Goal: Task Accomplishment & Management: Manage account settings

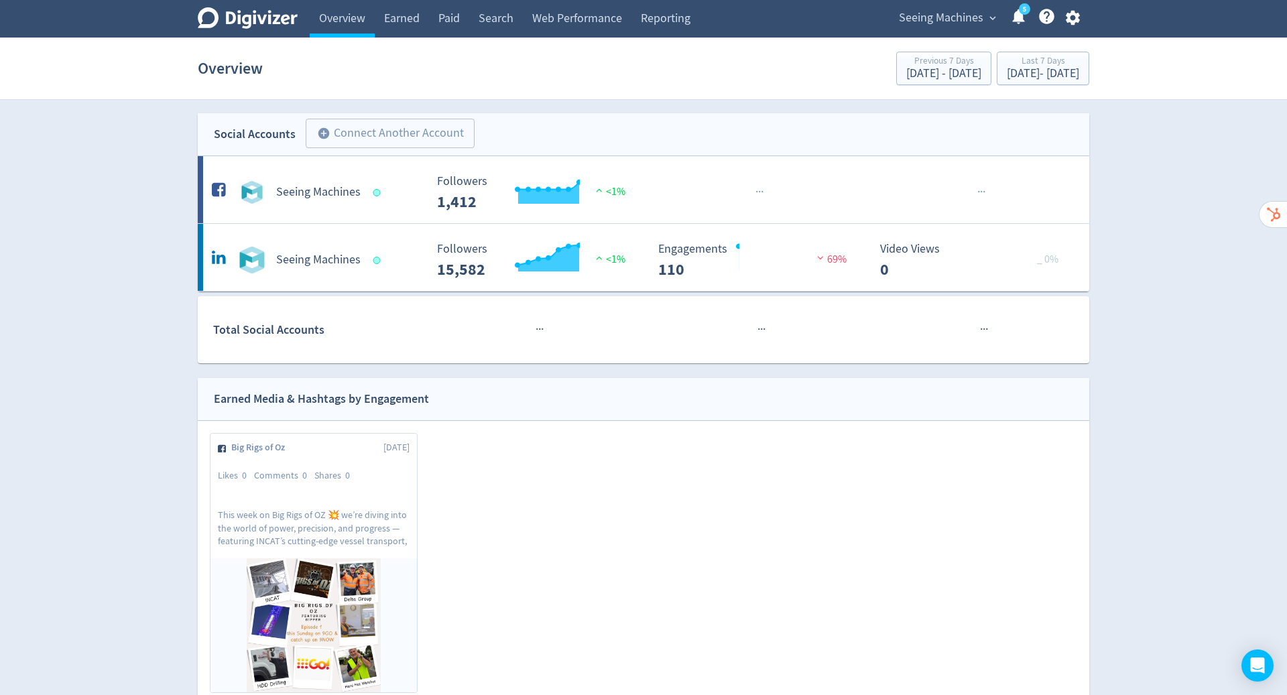
click at [953, 13] on span "Seeing Machines" at bounding box center [941, 17] width 84 height 21
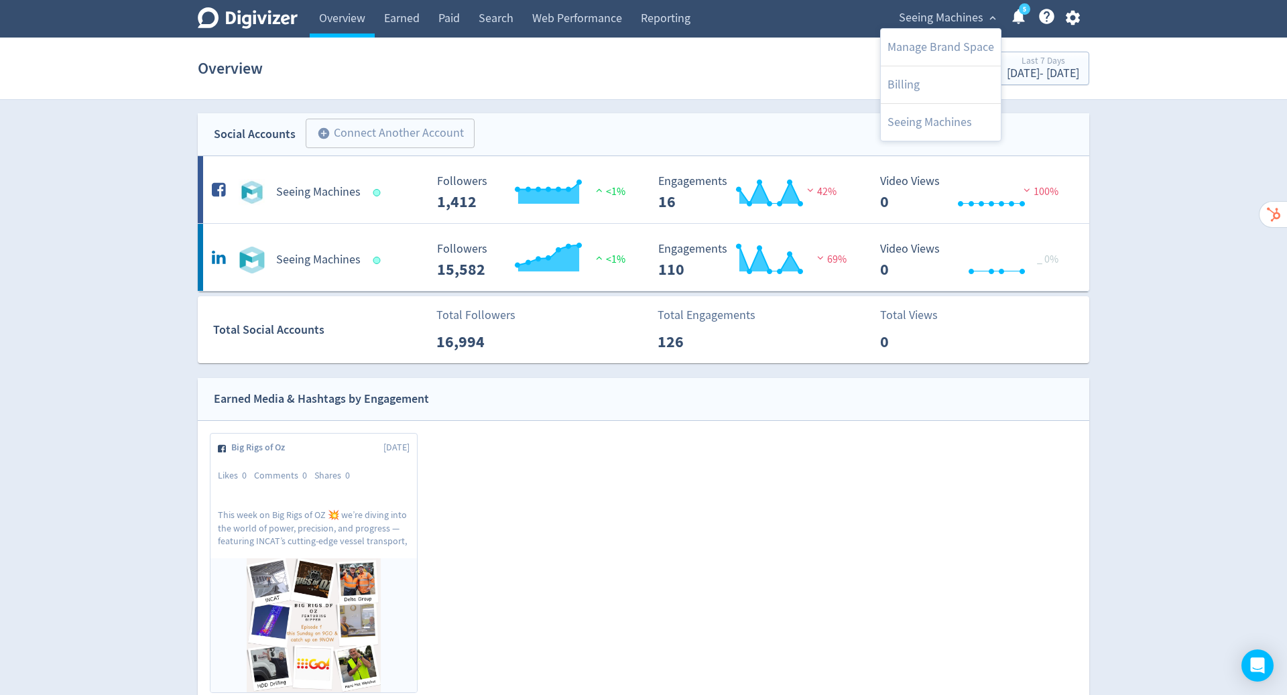
click at [1071, 22] on div at bounding box center [643, 347] width 1287 height 695
click at [1074, 15] on icon "button" at bounding box center [1072, 18] width 14 height 15
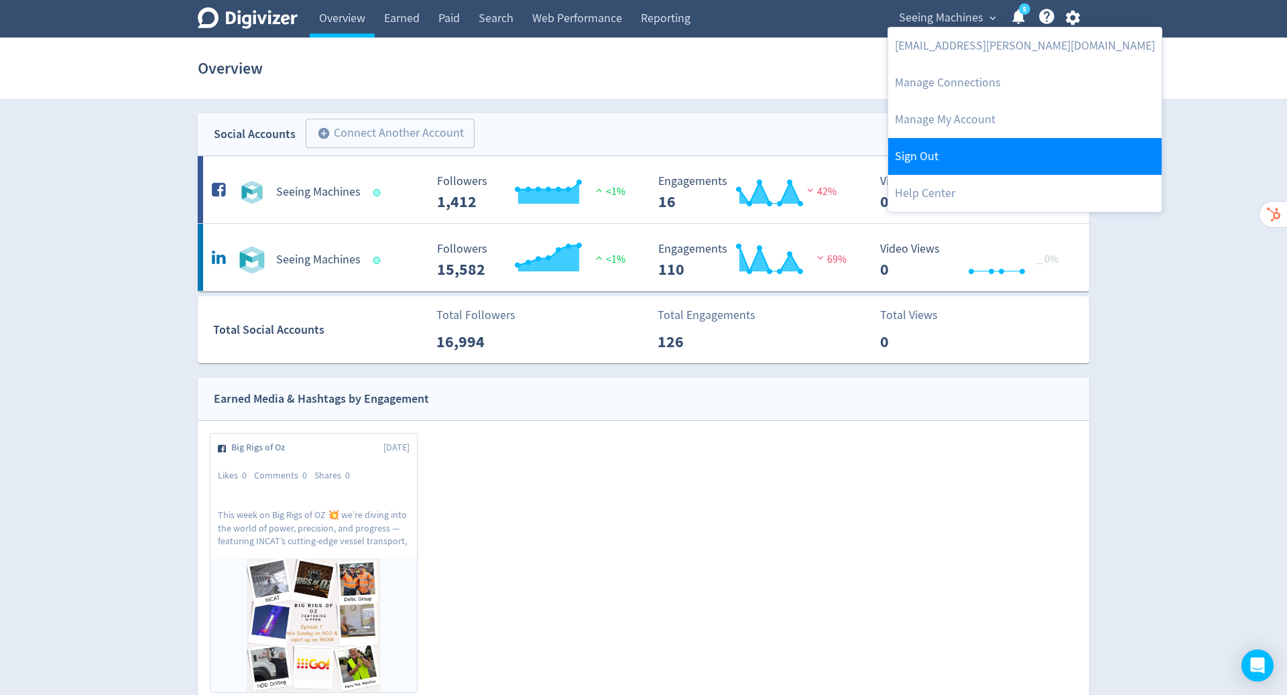
click at [995, 158] on link "Sign Out" at bounding box center [1025, 156] width 274 height 37
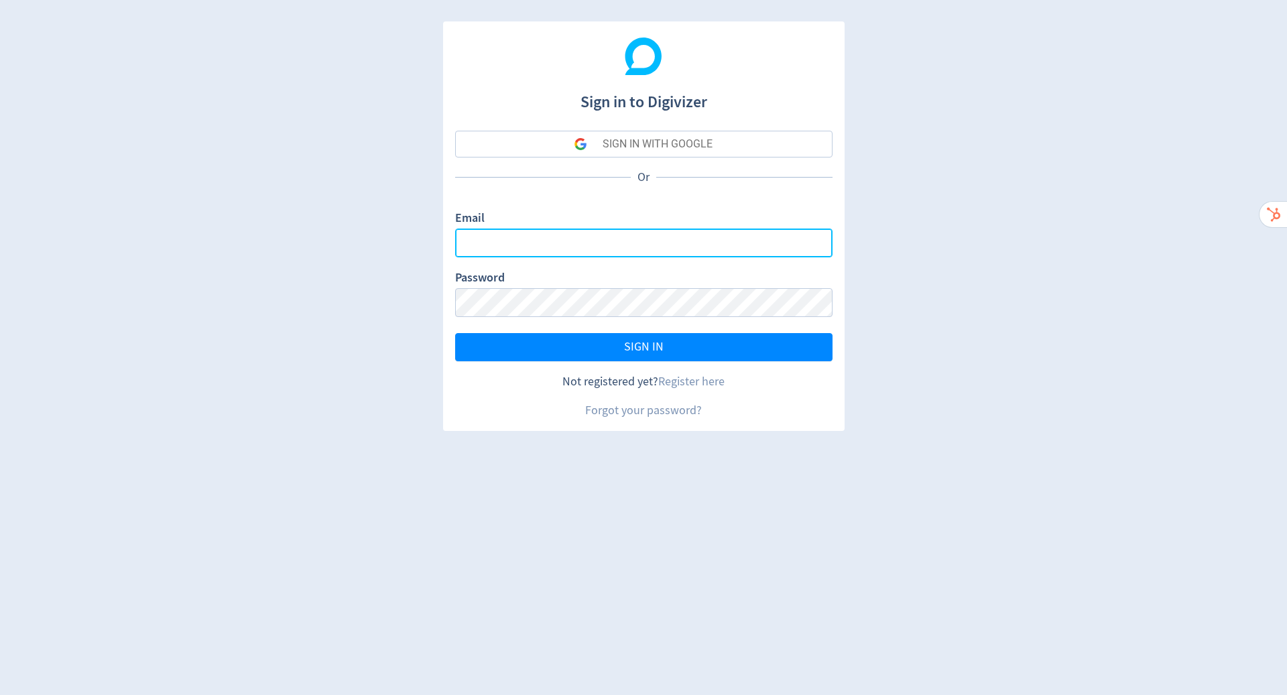
click at [707, 244] on input "Email" at bounding box center [643, 243] width 377 height 29
click at [0, 695] on com-1password-button at bounding box center [0, 695] width 0 height 0
type input "[PERSON_NAME][EMAIL_ADDRESS][PERSON_NAME][DOMAIN_NAME]"
